Goal: Entertainment & Leisure: Consume media (video, audio)

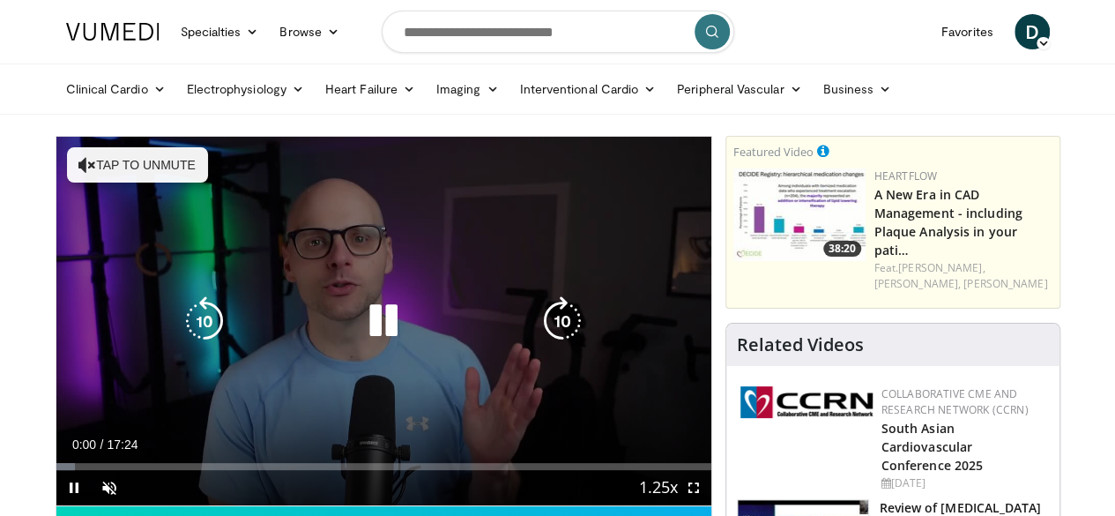
click at [115, 172] on button "Tap to unmute" at bounding box center [137, 164] width 141 height 35
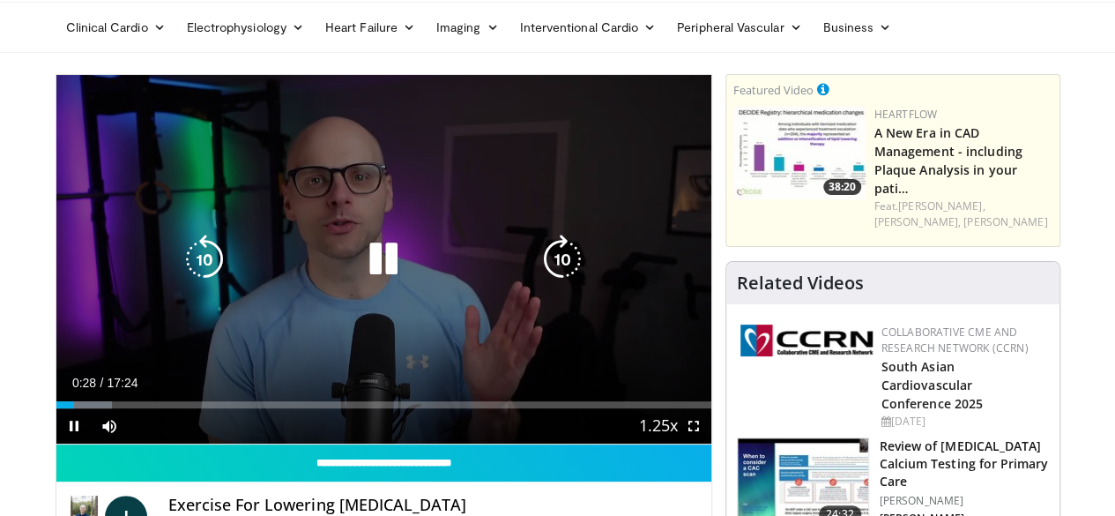
scroll to position [63, 0]
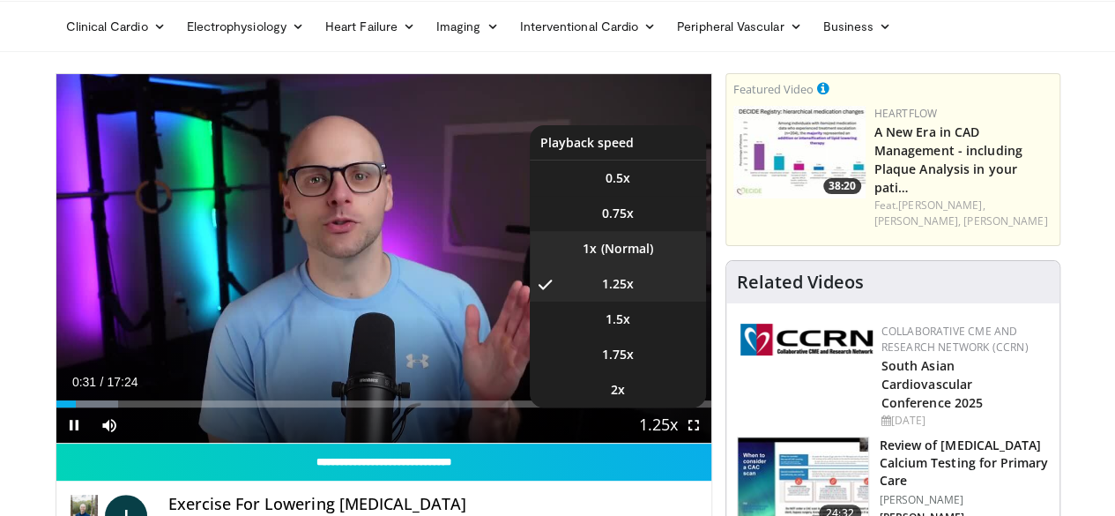
click at [645, 266] on li "1x" at bounding box center [618, 248] width 176 height 35
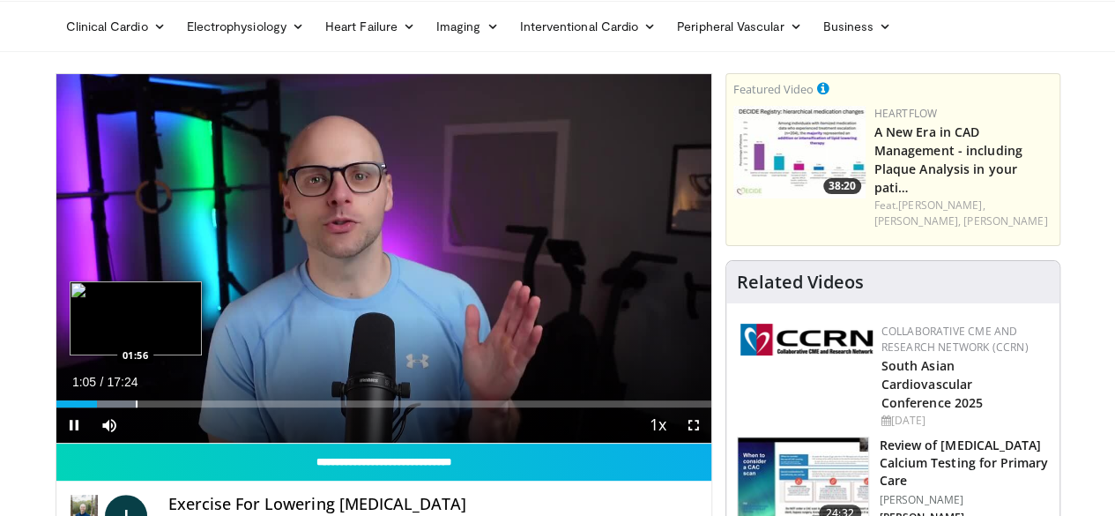
click at [136, 407] on div "Progress Bar" at bounding box center [137, 403] width 2 height 7
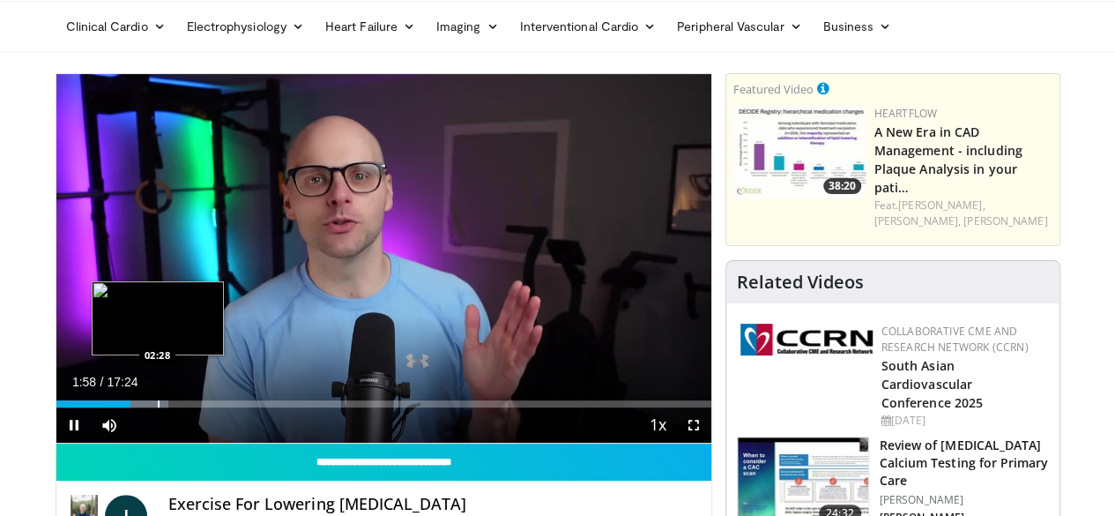
click at [158, 407] on div "Progress Bar" at bounding box center [159, 403] width 2 height 7
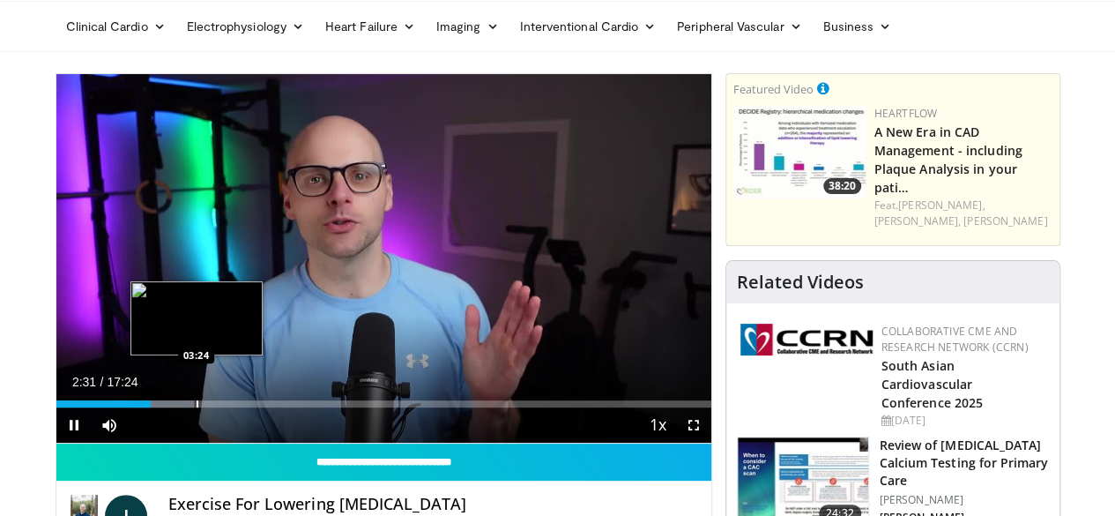
click at [197, 407] on div "Progress Bar" at bounding box center [198, 403] width 2 height 7
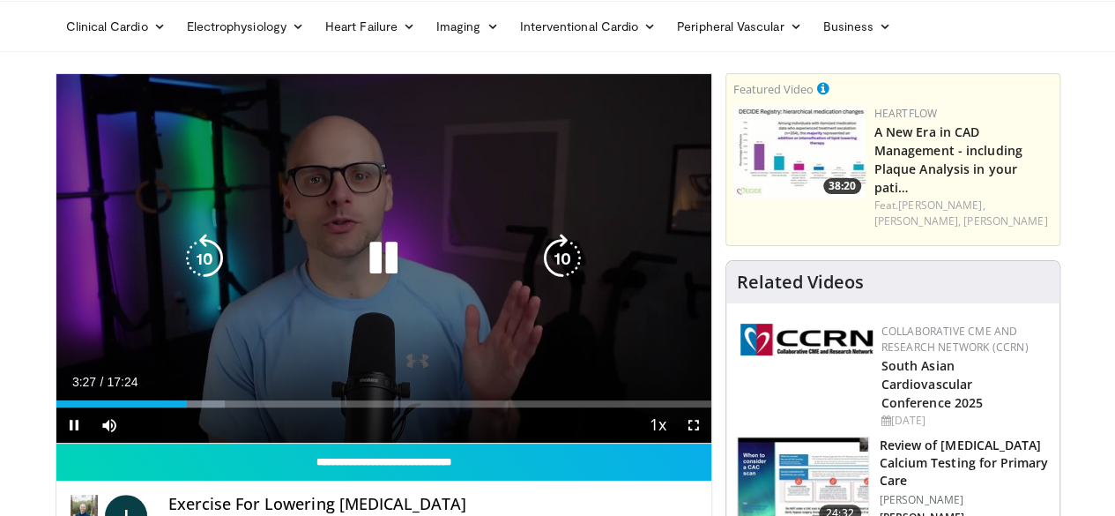
scroll to position [174, 0]
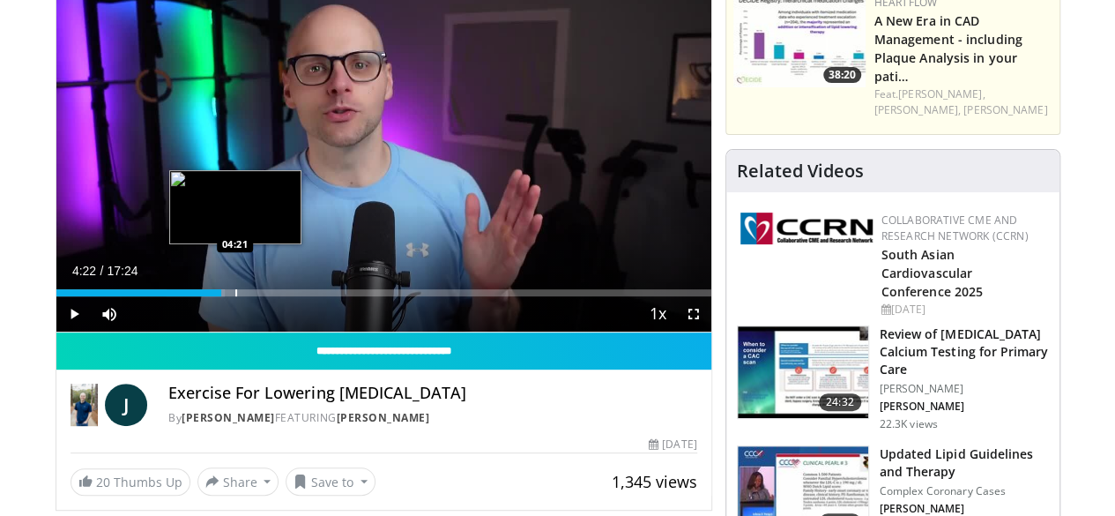
click at [235, 296] on div "Progress Bar" at bounding box center [236, 292] width 2 height 7
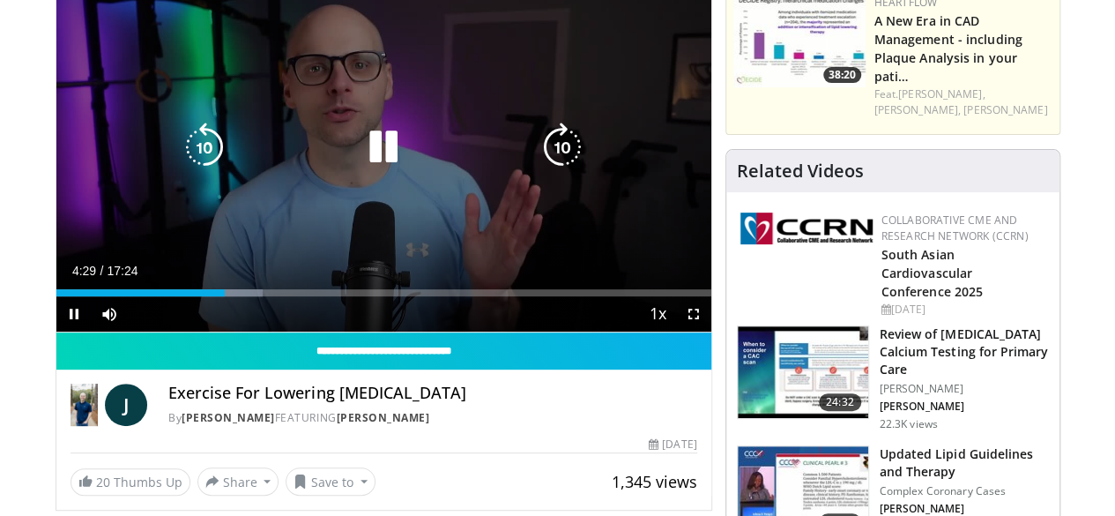
scroll to position [119, 0]
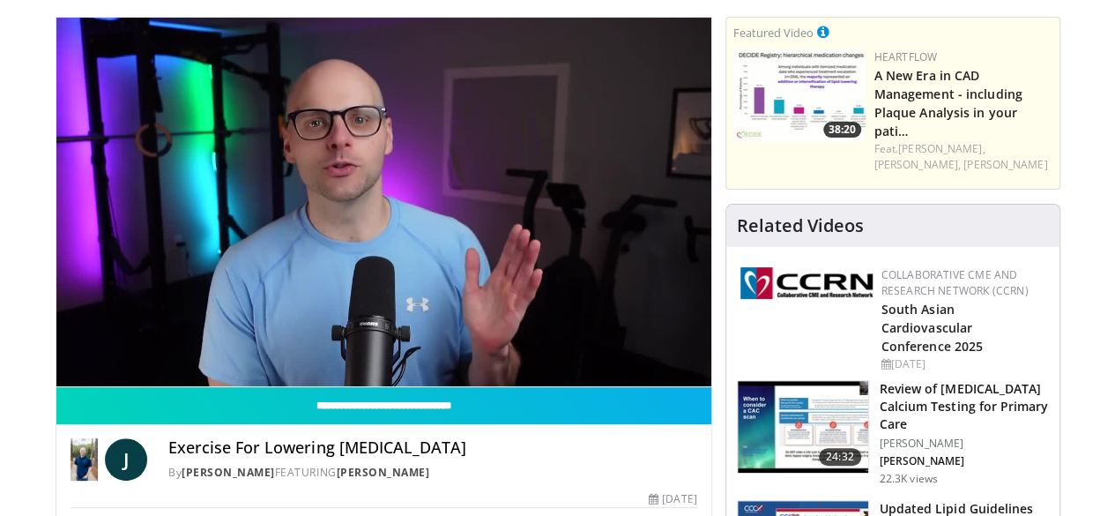
click at [415, 202] on div "10 seconds Tap to unmute" at bounding box center [383, 202] width 655 height 369
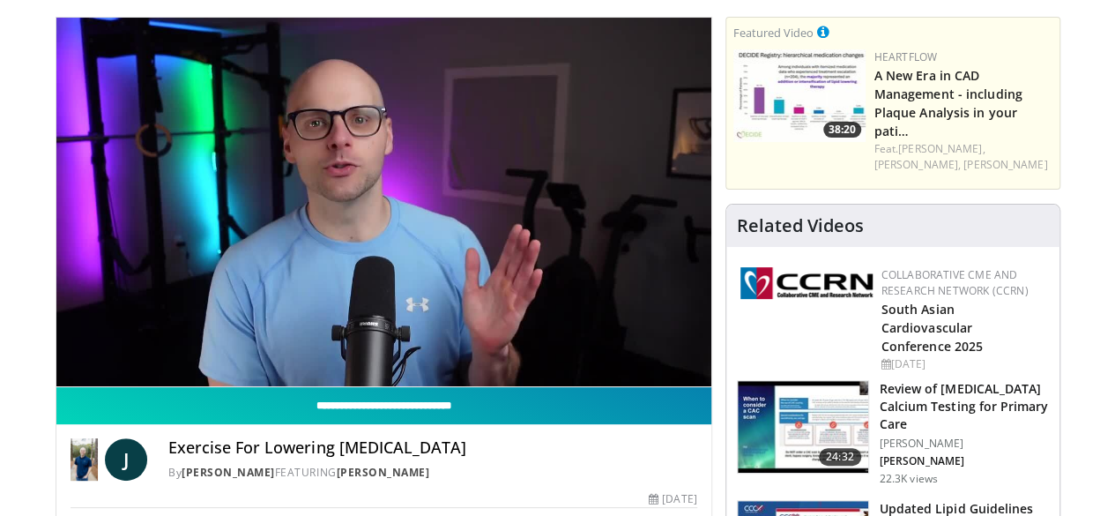
click at [345, 424] on input "**********" at bounding box center [383, 405] width 655 height 37
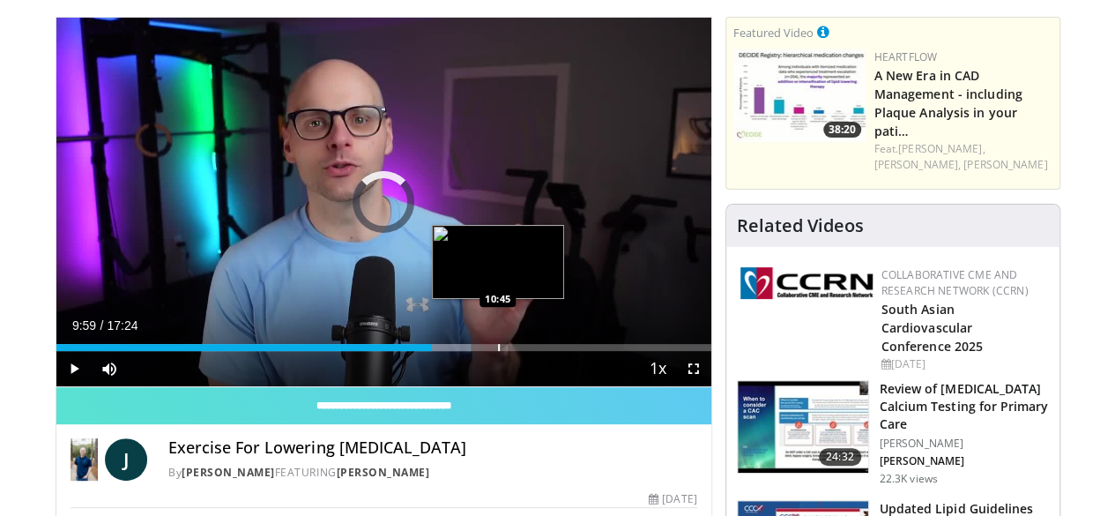
click at [452, 351] on div "Loaded : 63.27% 09:59 10:45" at bounding box center [383, 347] width 655 height 7
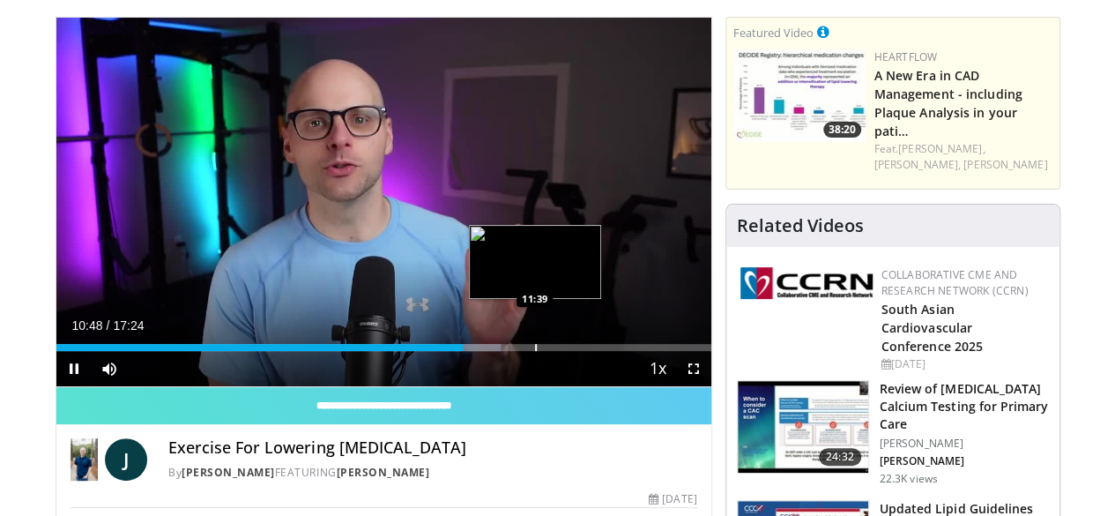
click at [535, 351] on div "Progress Bar" at bounding box center [536, 347] width 2 height 7
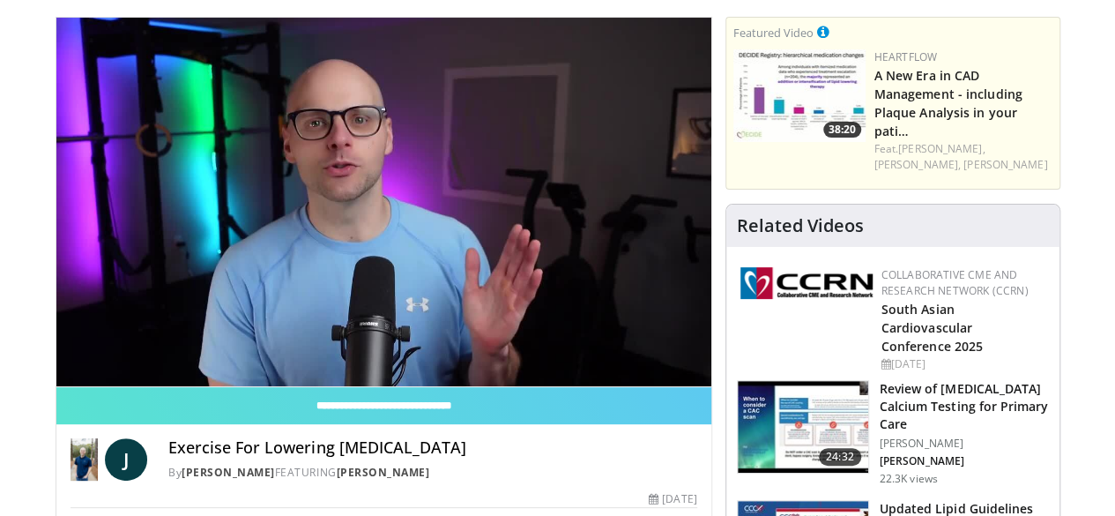
click at [526, 377] on video-js "**********" at bounding box center [383, 202] width 655 height 369
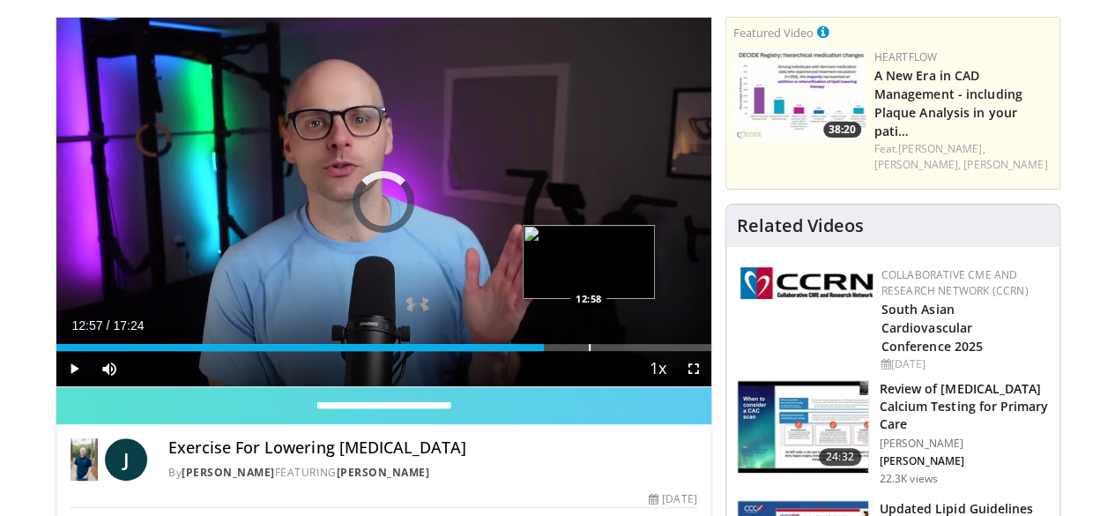
click at [543, 351] on div "Loaded : 73.62% 11:44 12:58" at bounding box center [383, 347] width 655 height 7
